Goal: Navigation & Orientation: Go to known website

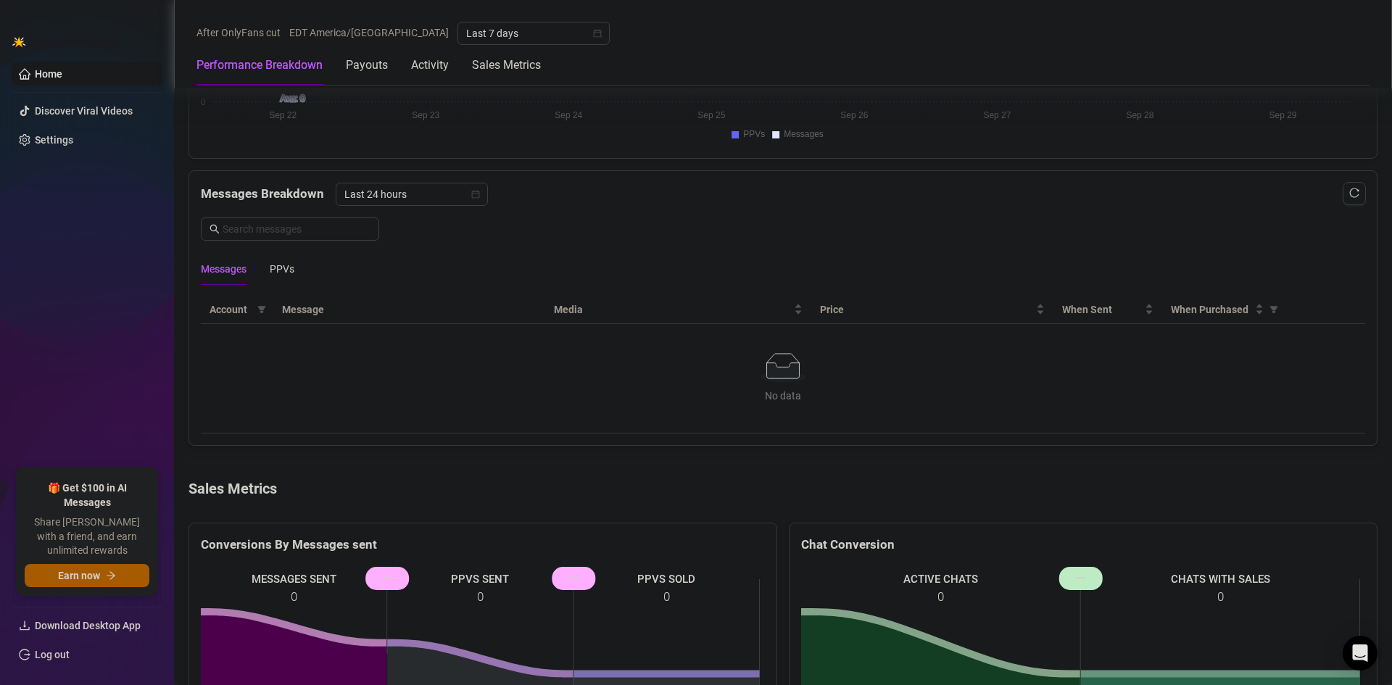
scroll to position [1160, 0]
